Goal: Find specific page/section

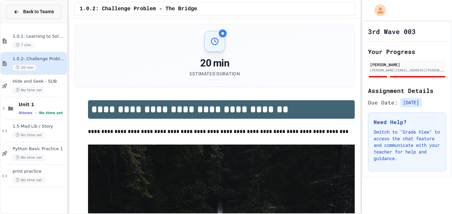
click at [30, 7] on button "Back to Teams" at bounding box center [34, 12] width 56 height 14
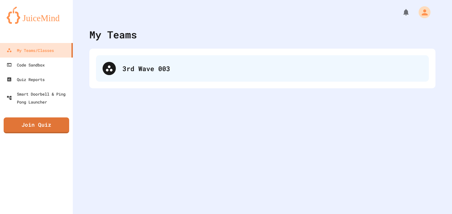
click at [127, 75] on div "3rd Wave 003" at bounding box center [262, 68] width 333 height 26
